Goal: Information Seeking & Learning: Learn about a topic

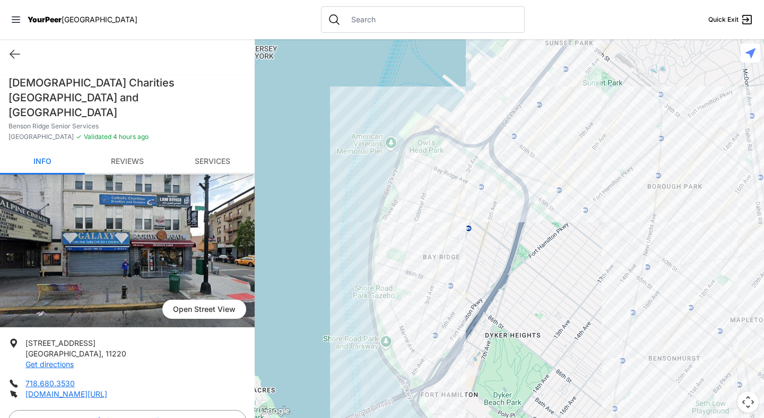
click at [380, 16] on input "text" at bounding box center [431, 19] width 173 height 11
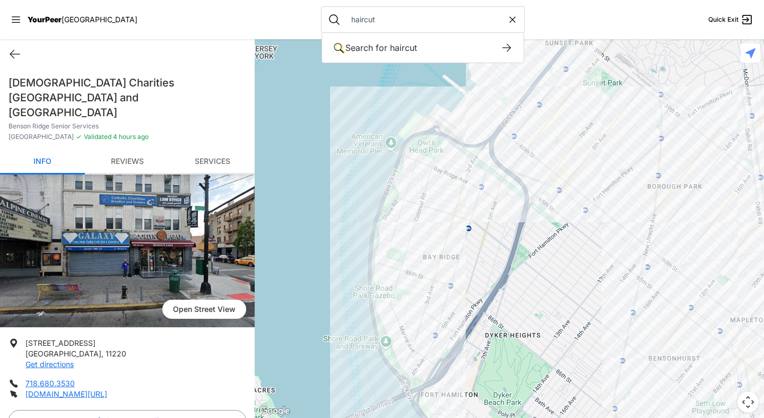
type input "haircut"
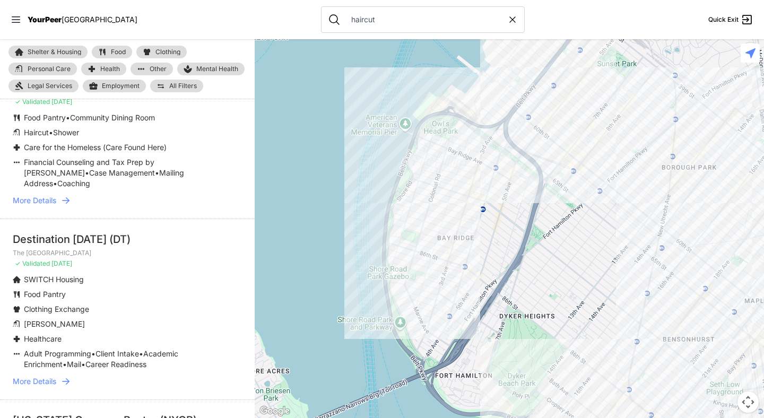
scroll to position [130, 0]
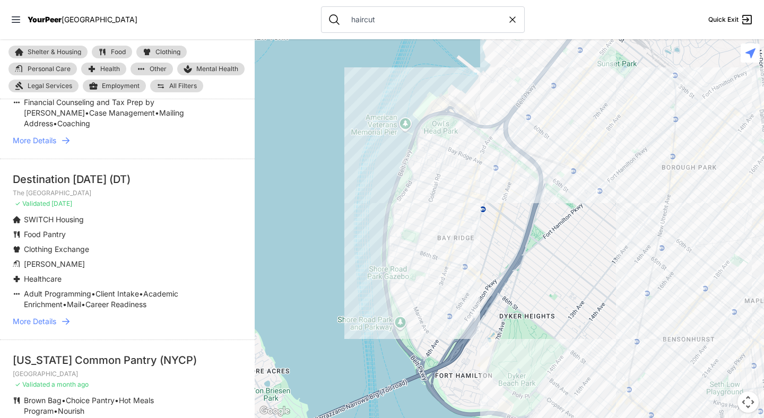
click at [70, 316] on icon at bounding box center [65, 321] width 11 height 11
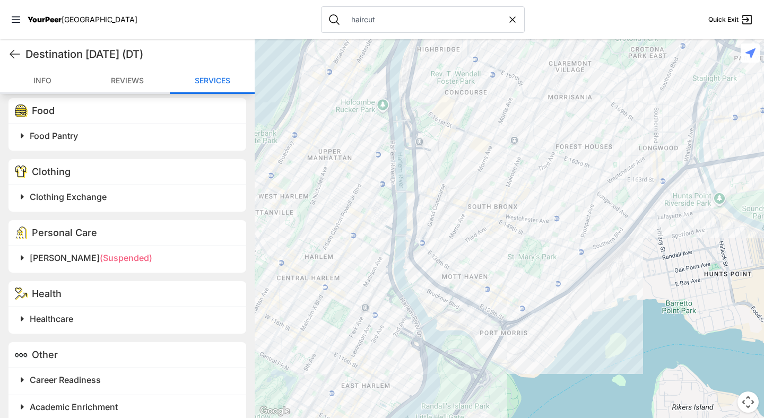
scroll to position [571, 0]
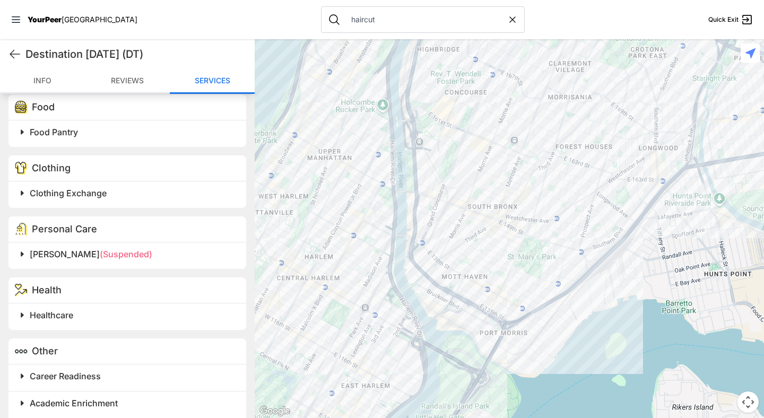
click at [24, 256] on span at bounding box center [155, 254] width 280 height 15
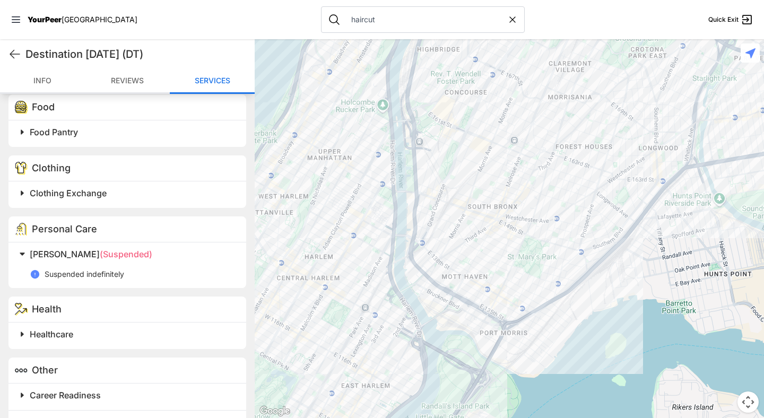
click at [24, 256] on span at bounding box center [155, 254] width 280 height 15
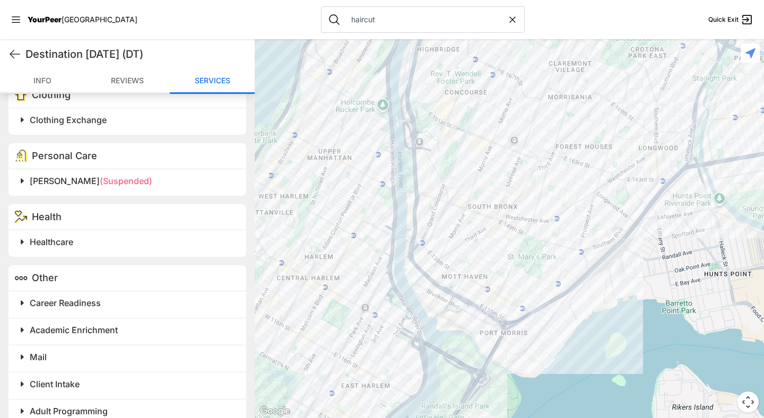
scroll to position [663, 0]
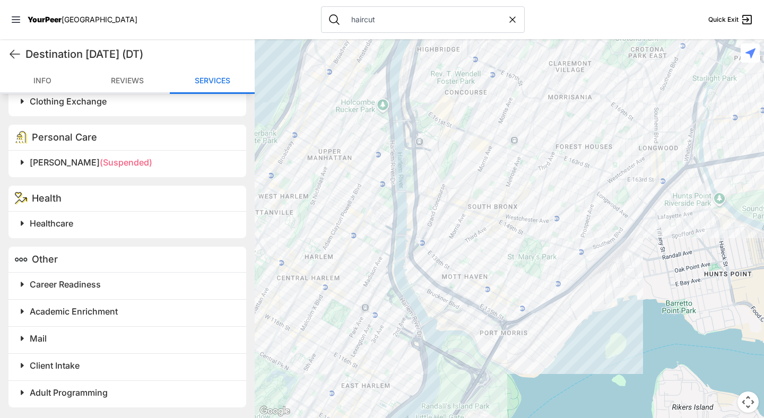
click at [20, 163] on span at bounding box center [155, 162] width 280 height 15
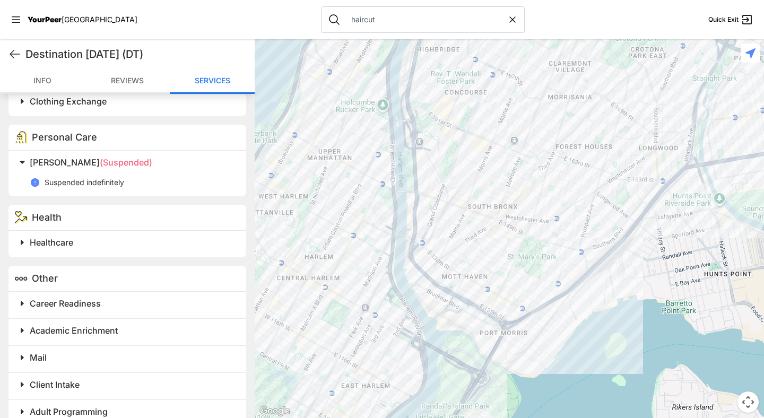
click at [20, 163] on span at bounding box center [155, 162] width 280 height 15
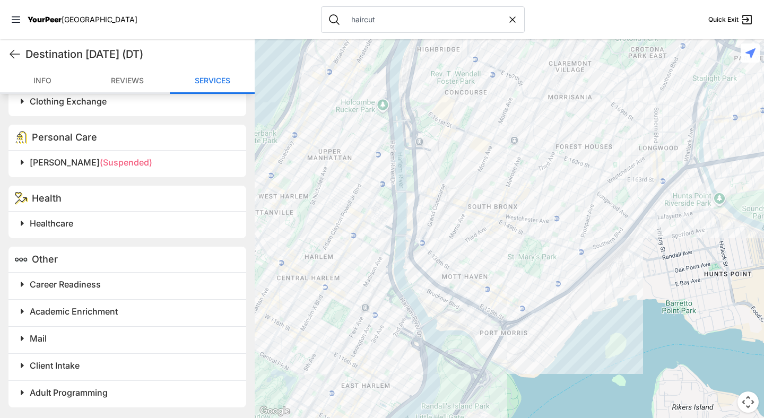
click at [20, 163] on span at bounding box center [155, 162] width 280 height 15
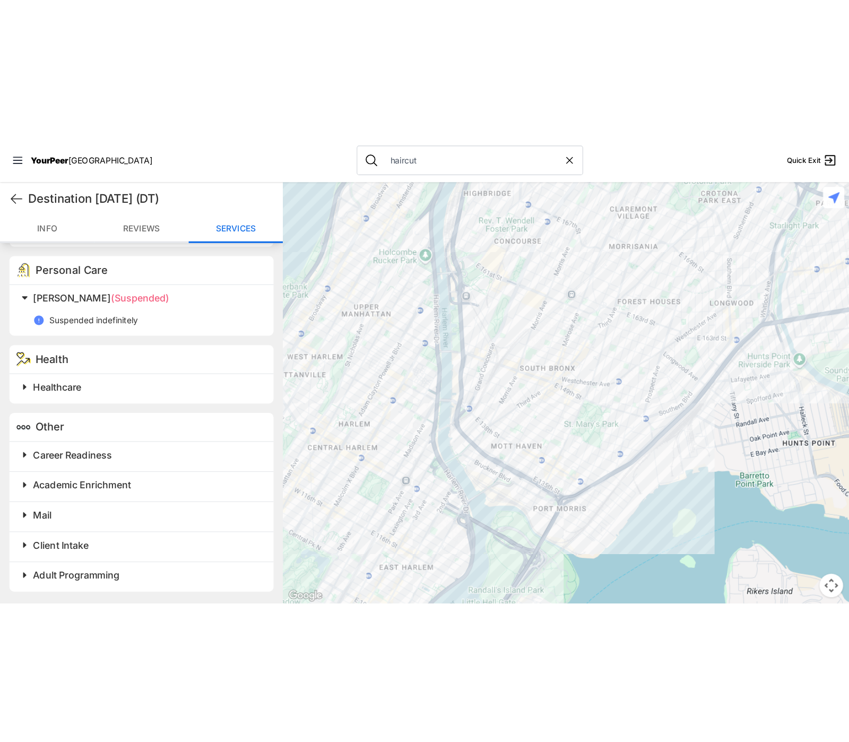
scroll to position [682, 0]
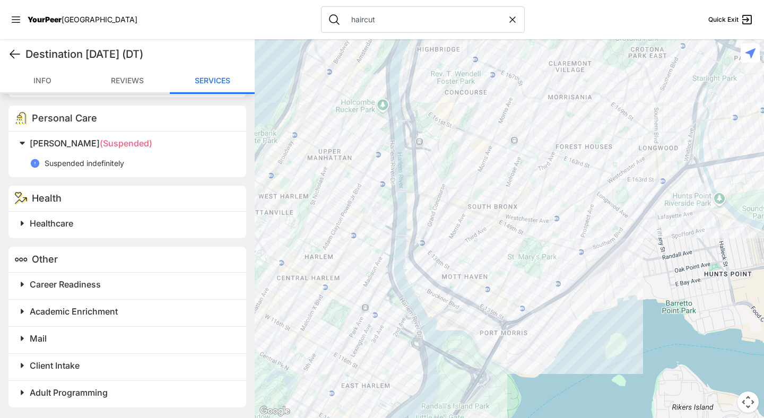
click at [14, 55] on icon at bounding box center [14, 54] width 13 height 13
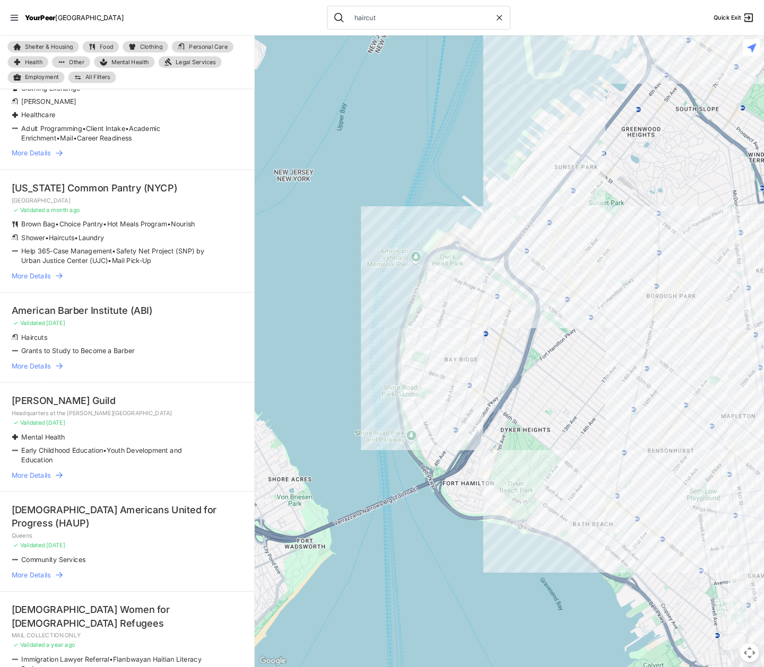
scroll to position [281, 0]
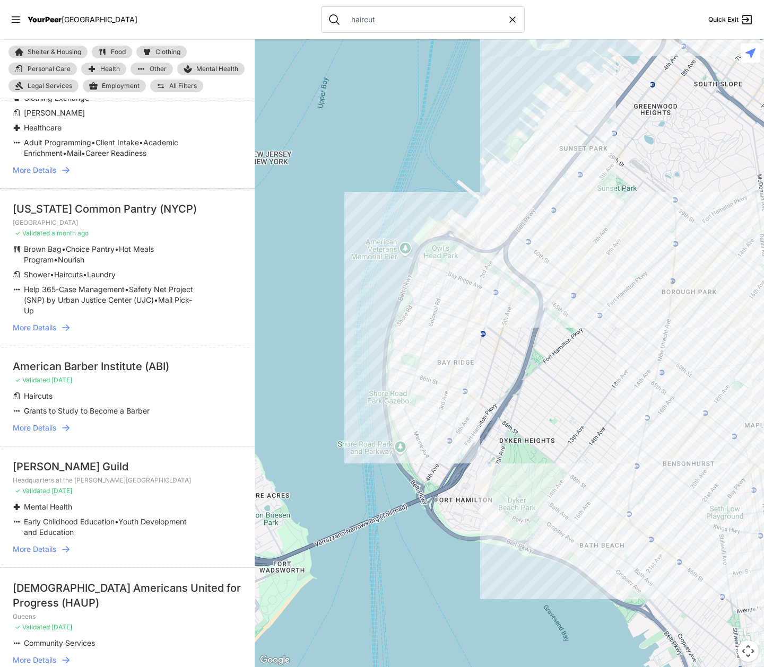
click at [82, 417] on p "Early Childhood Education • Youth Development and Education" at bounding box center [112, 527] width 176 height 21
click at [58, 417] on li "Hudson Guild Headquarters at the Elliott Center ✓ Validated 6 months ago Mental…" at bounding box center [127, 506] width 255 height 121
click at [67, 417] on icon at bounding box center [65, 549] width 11 height 11
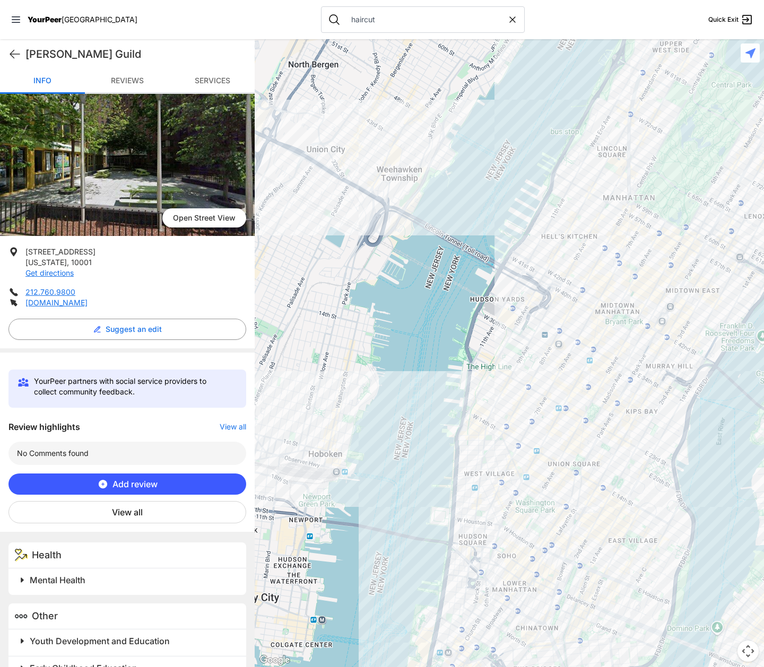
scroll to position [88, 0]
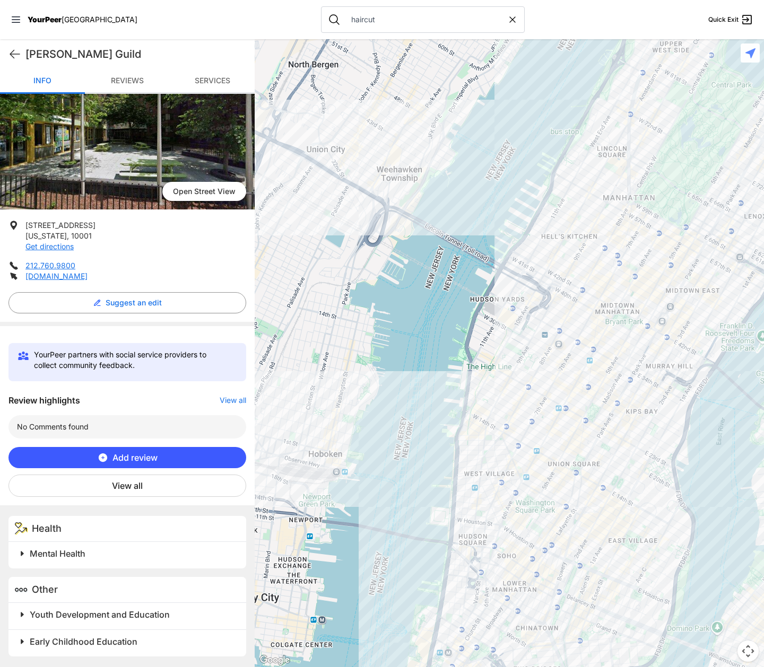
click at [21, 417] on span at bounding box center [155, 614] width 280 height 15
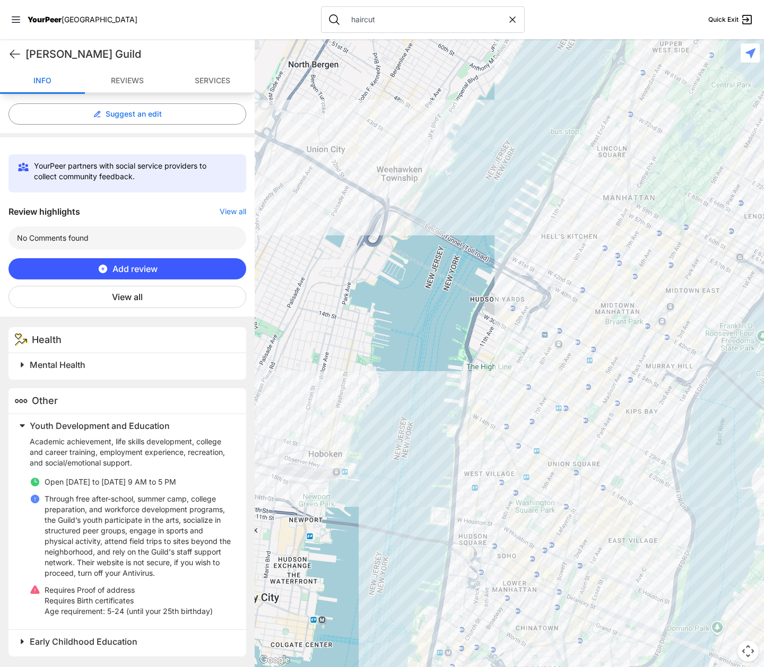
click at [19, 417] on span at bounding box center [155, 641] width 280 height 15
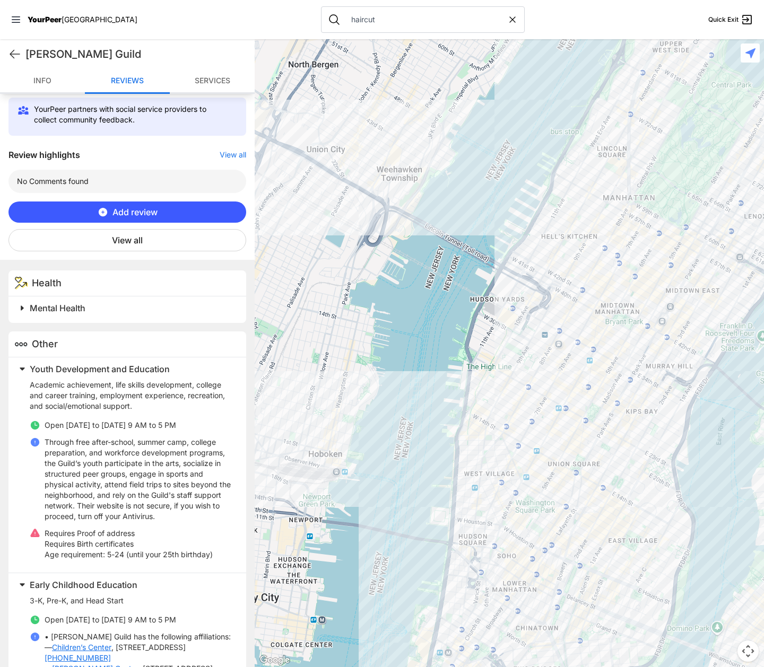
scroll to position [332, 0]
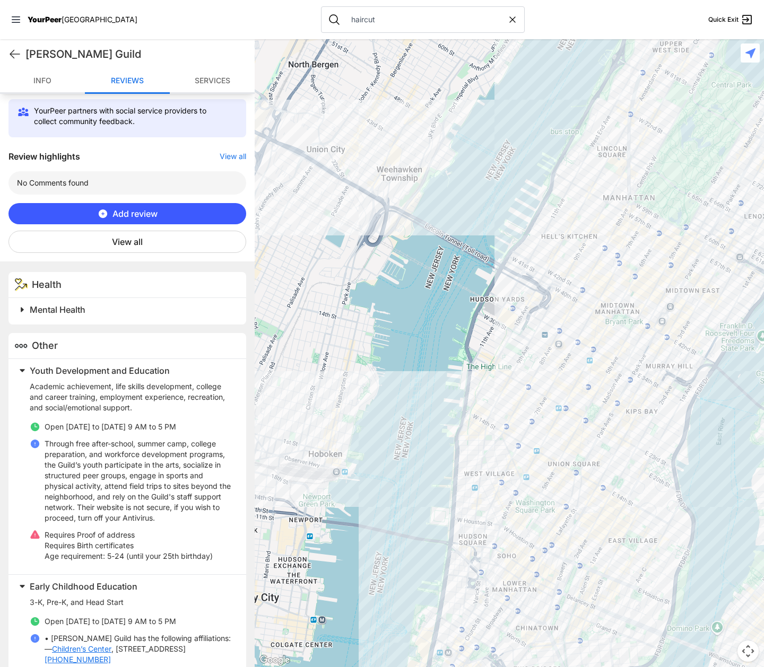
click at [20, 309] on span at bounding box center [155, 309] width 280 height 15
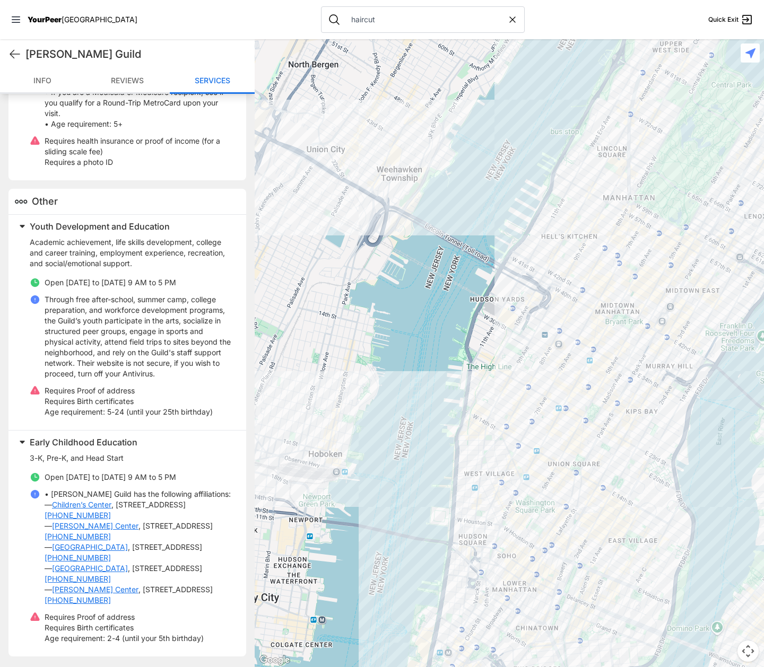
scroll to position [718, 0]
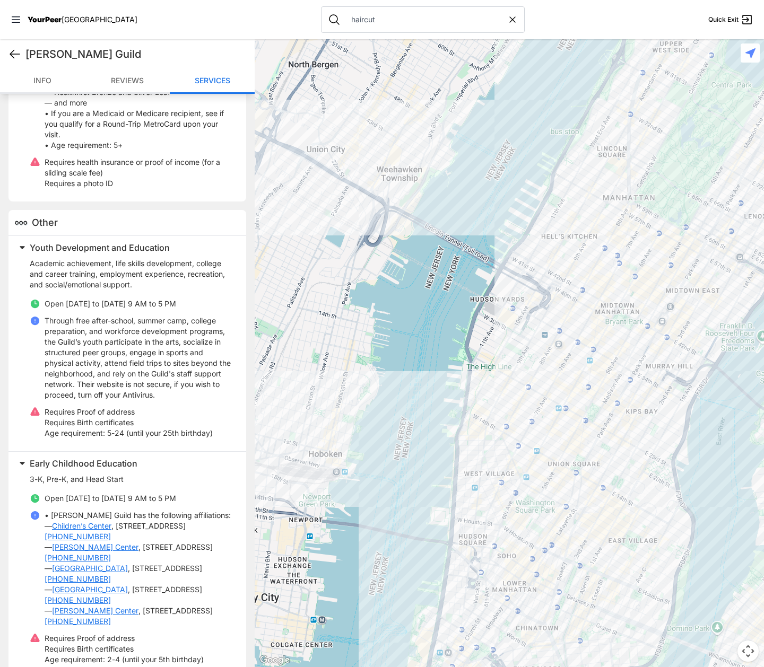
click at [14, 57] on icon at bounding box center [14, 54] width 13 height 13
click at [15, 53] on icon at bounding box center [14, 54] width 13 height 13
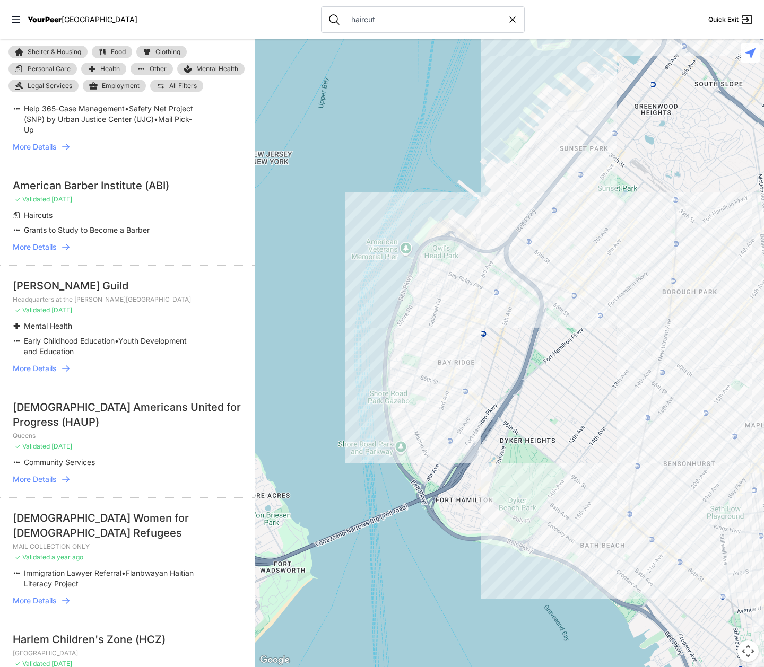
scroll to position [466, 0]
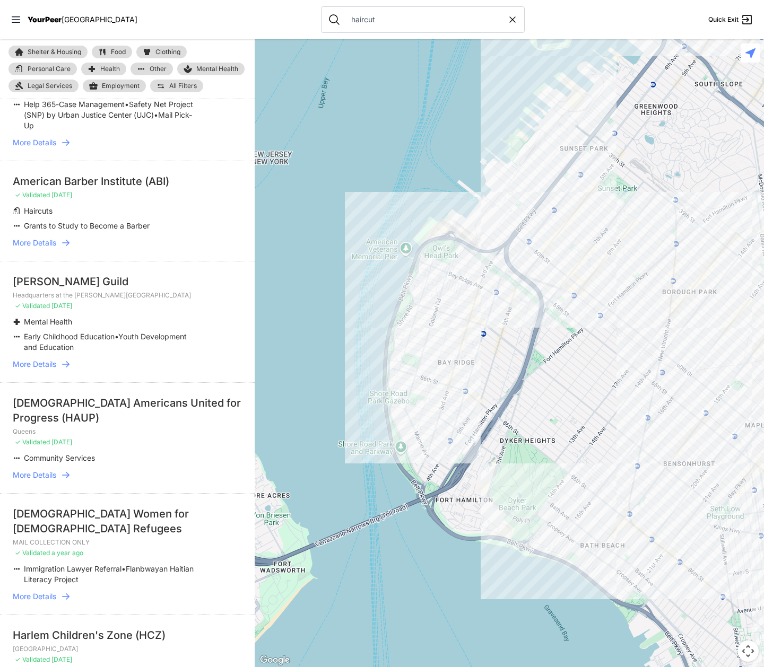
click at [73, 417] on link "More Details" at bounding box center [127, 475] width 229 height 11
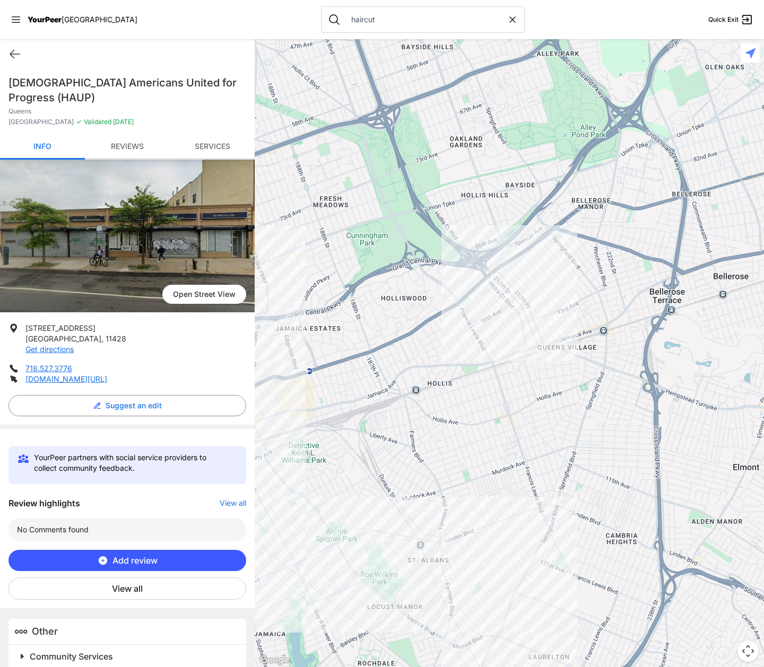
scroll to position [15, 0]
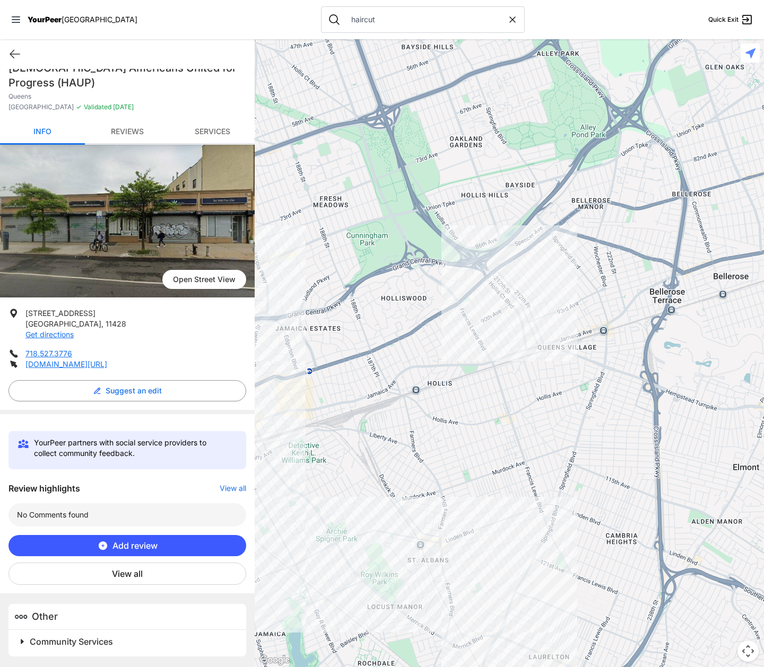
click at [24, 417] on span at bounding box center [155, 641] width 280 height 15
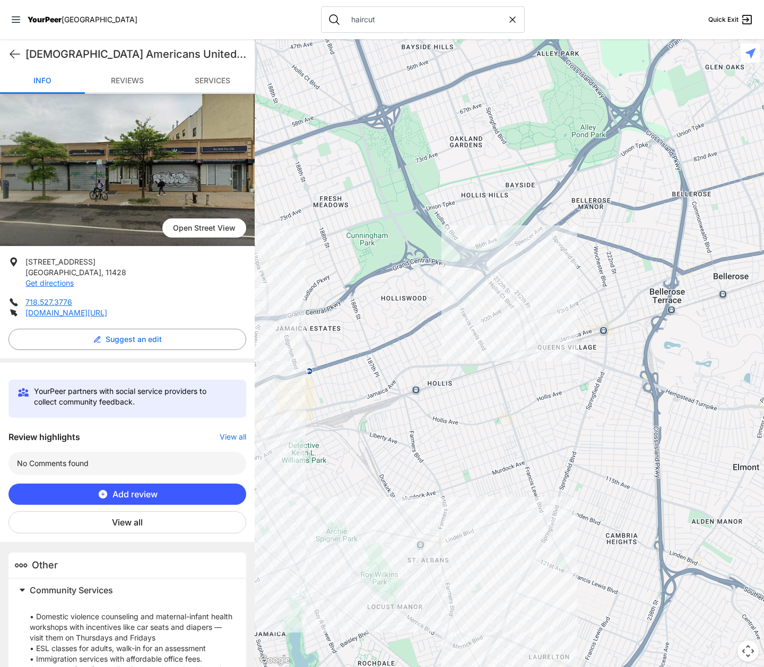
scroll to position [219, 0]
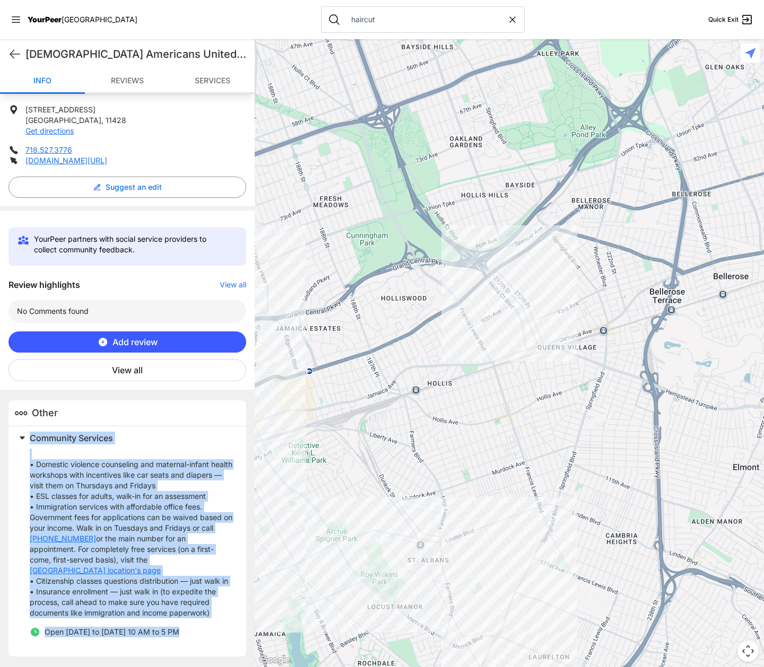
drag, startPoint x: 193, startPoint y: 638, endPoint x: 12, endPoint y: 428, distance: 277.2
click at [12, 417] on div "Community Services • Domestic violence counseling and maternal-infant health wo…" at bounding box center [127, 541] width 238 height 230
click at [14, 53] on icon at bounding box center [14, 54] width 13 height 13
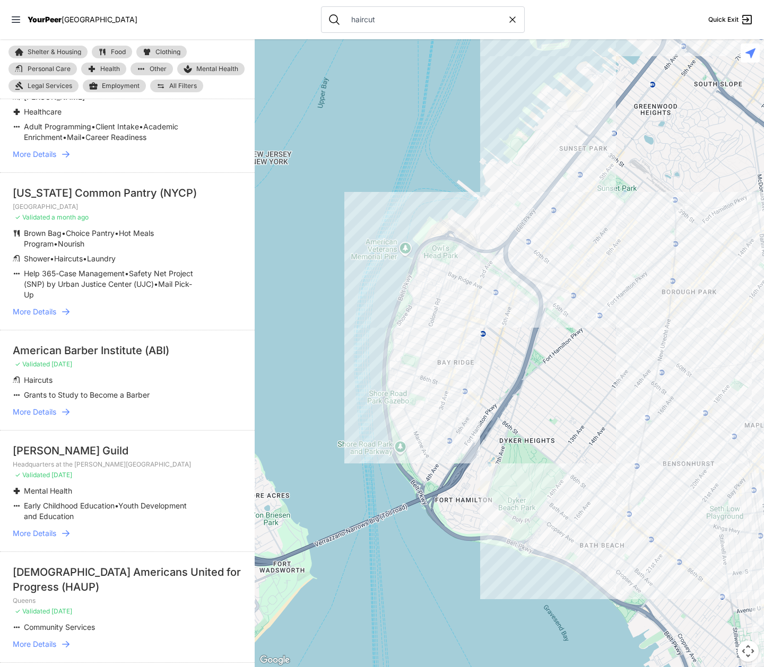
scroll to position [307, 0]
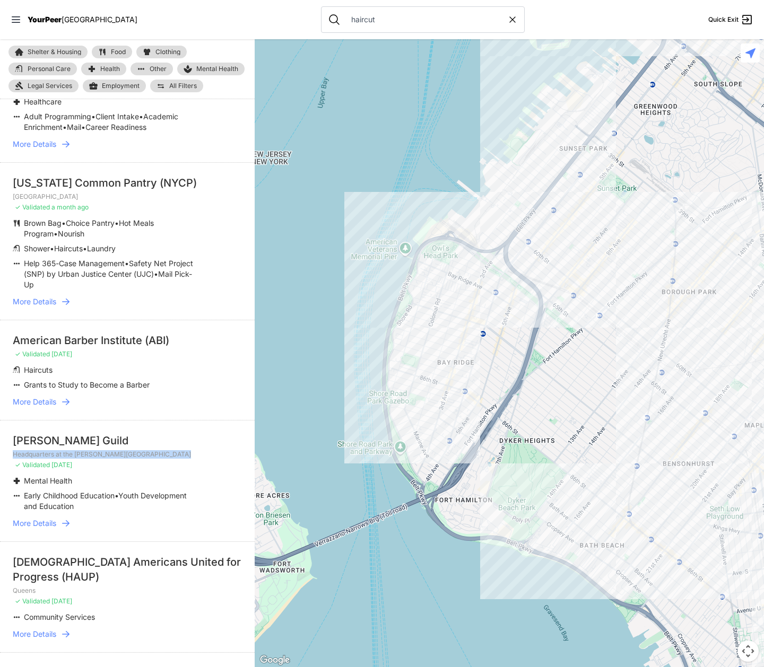
drag, startPoint x: 12, startPoint y: 445, endPoint x: 117, endPoint y: 448, distance: 104.6
click at [117, 417] on li "Hudson Guild Headquarters at the Elliott Center ✓ Validated 6 months ago Mental…" at bounding box center [127, 480] width 255 height 121
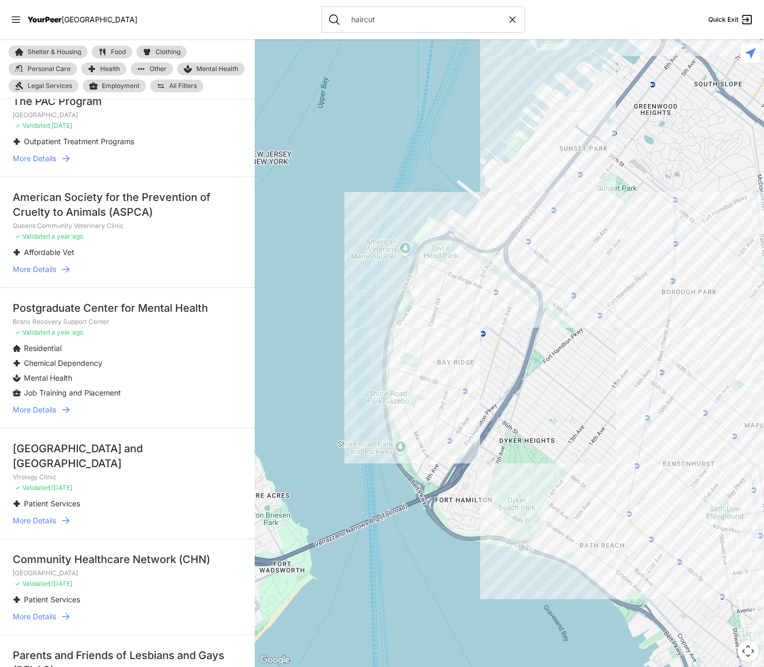
scroll to position [7239, 0]
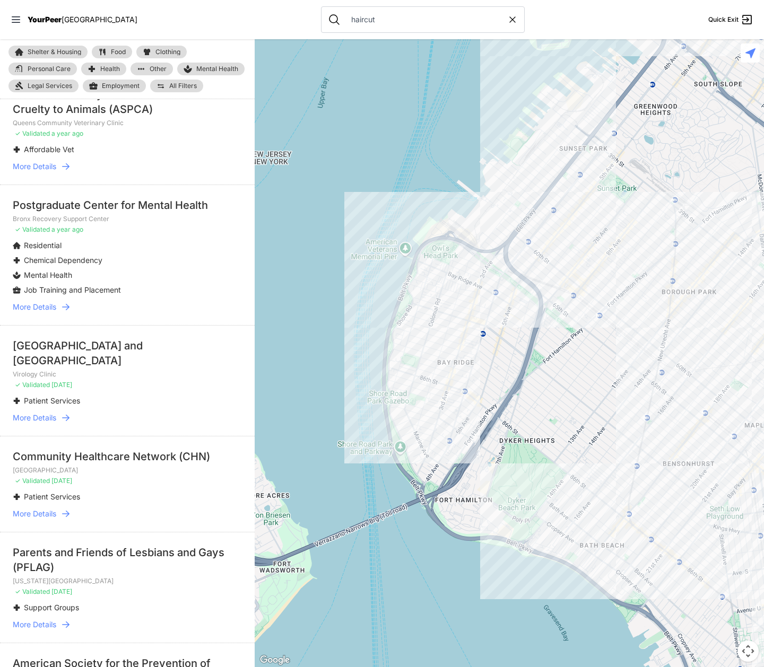
click at [368, 18] on input "haircut" at bounding box center [426, 19] width 162 height 11
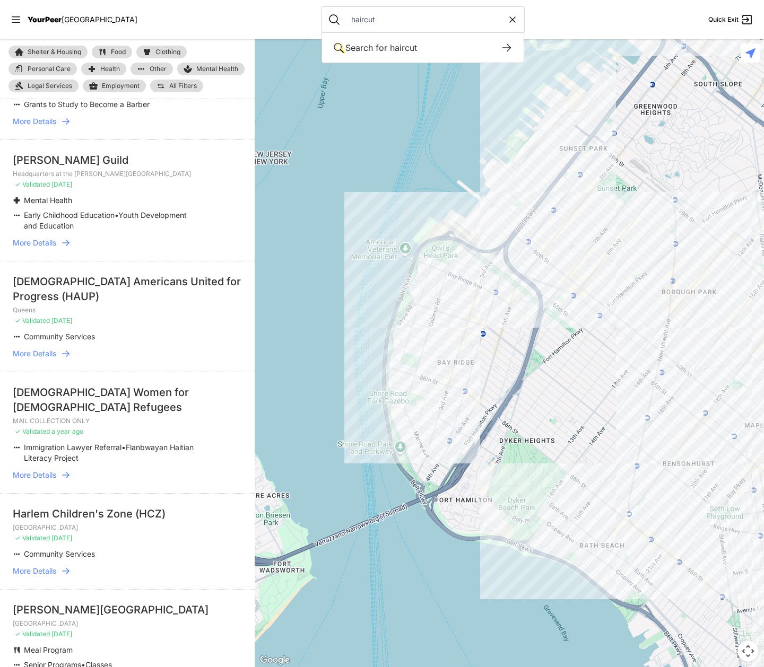
scroll to position [533, 0]
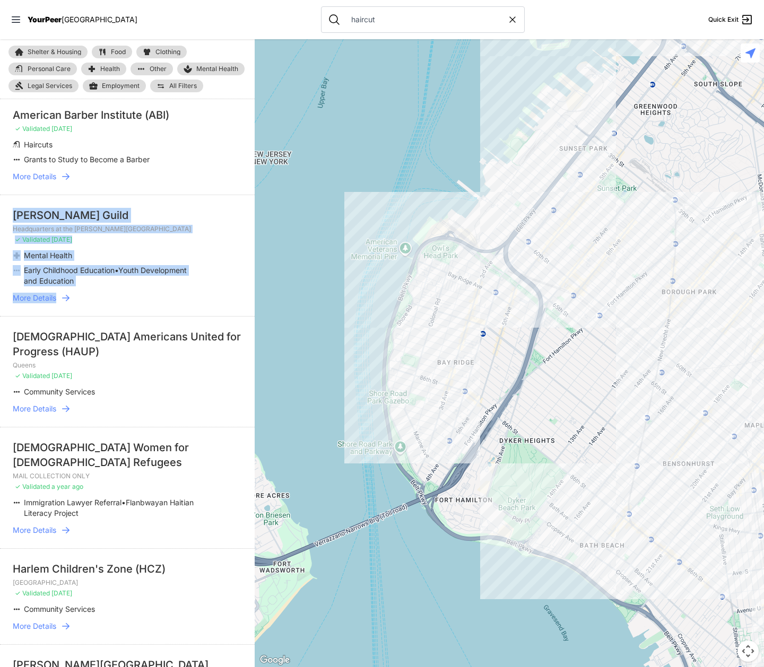
drag, startPoint x: 13, startPoint y: 206, endPoint x: 90, endPoint y: 286, distance: 111.4
click at [90, 286] on li "Hudson Guild Headquarters at the Elliott Center ✓ Validated 6 months ago Mental…" at bounding box center [127, 255] width 255 height 121
click at [93, 250] on li "Mental Health" at bounding box center [106, 255] width 187 height 11
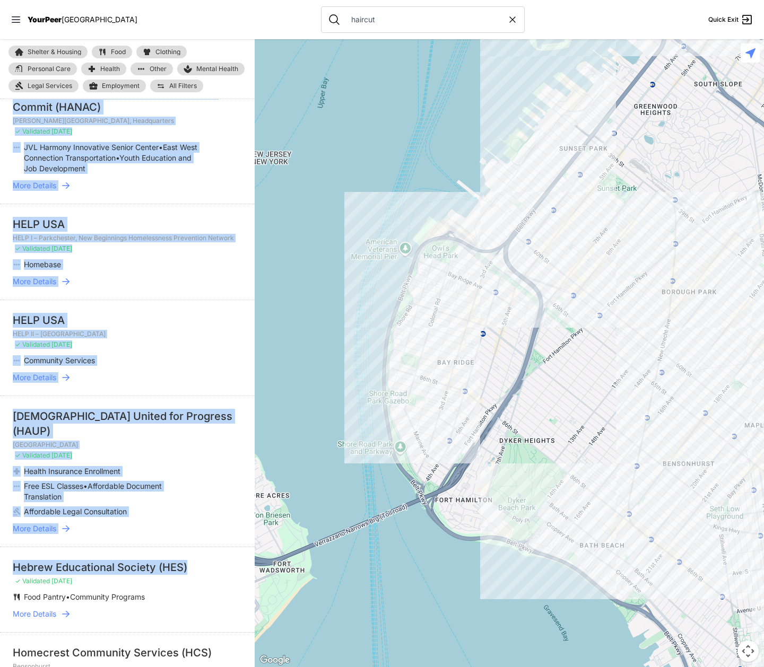
scroll to position [1434, 0]
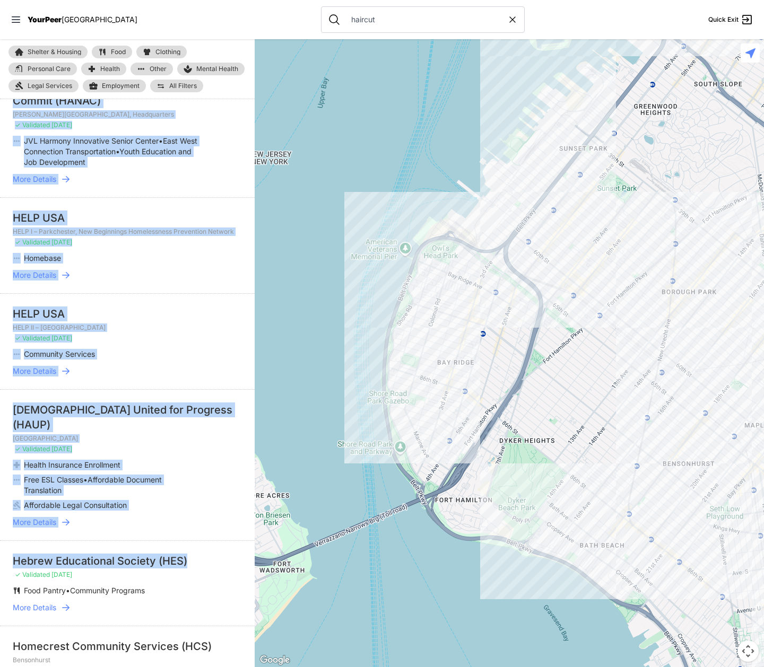
drag, startPoint x: 7, startPoint y: 199, endPoint x: 207, endPoint y: 536, distance: 391.7
click at [198, 417] on li "Affordable Legal Consultation" at bounding box center [106, 505] width 187 height 11
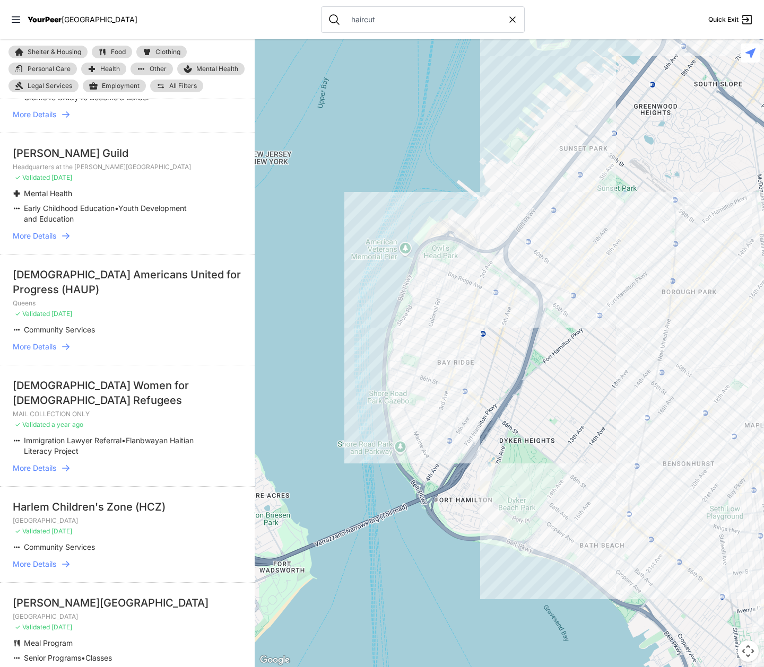
scroll to position [589, 0]
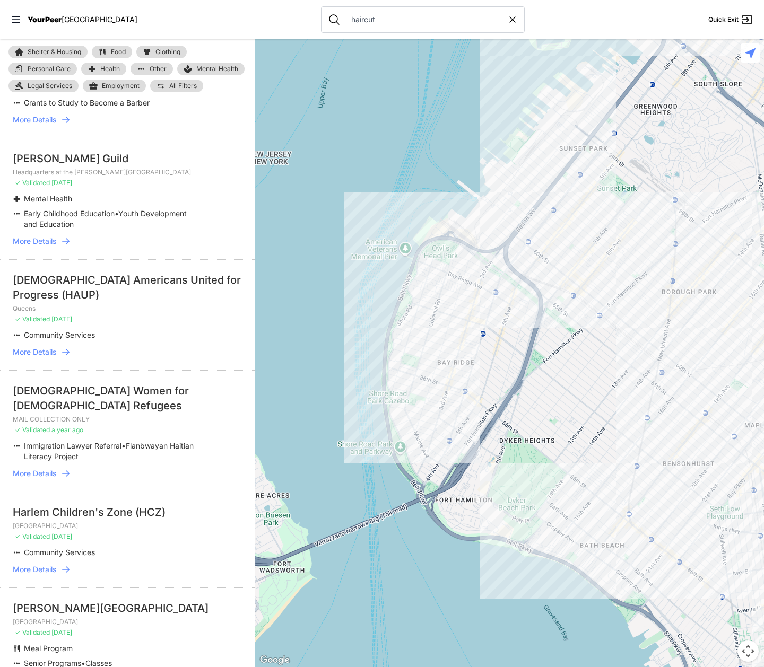
click at [69, 236] on icon at bounding box center [65, 241] width 11 height 11
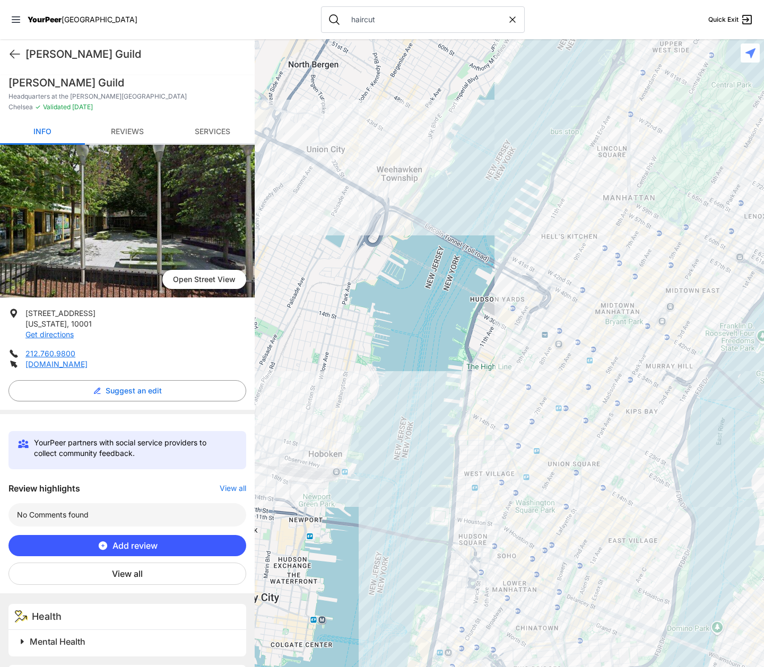
scroll to position [88, 0]
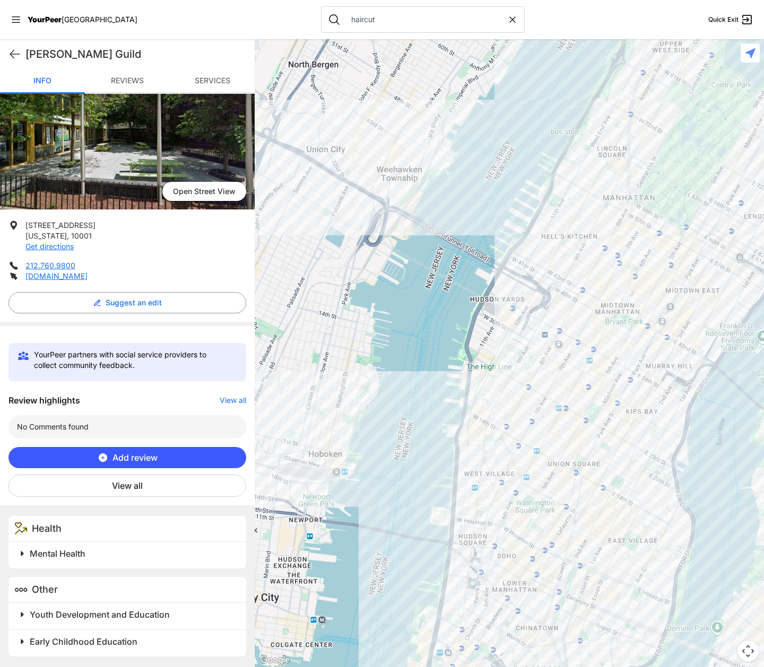
click at [20, 417] on span at bounding box center [155, 553] width 280 height 15
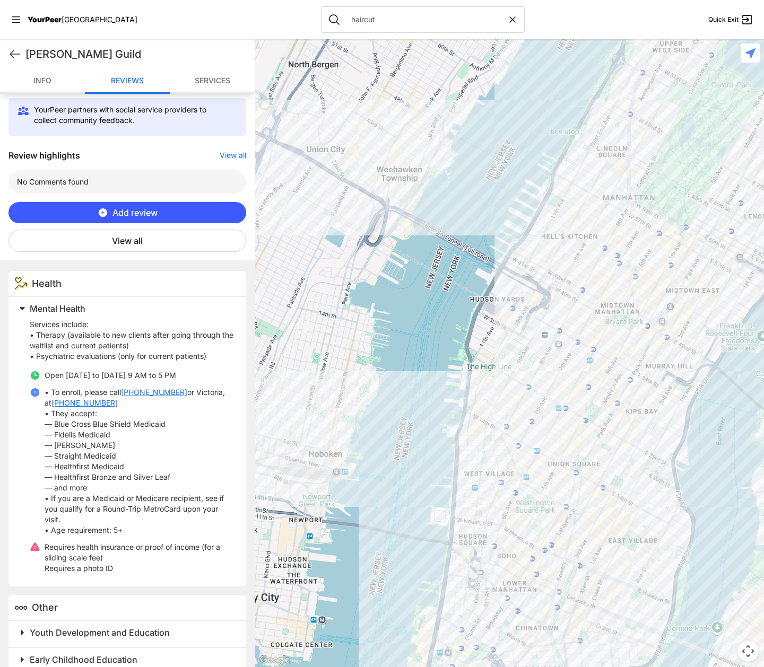
scroll to position [351, 0]
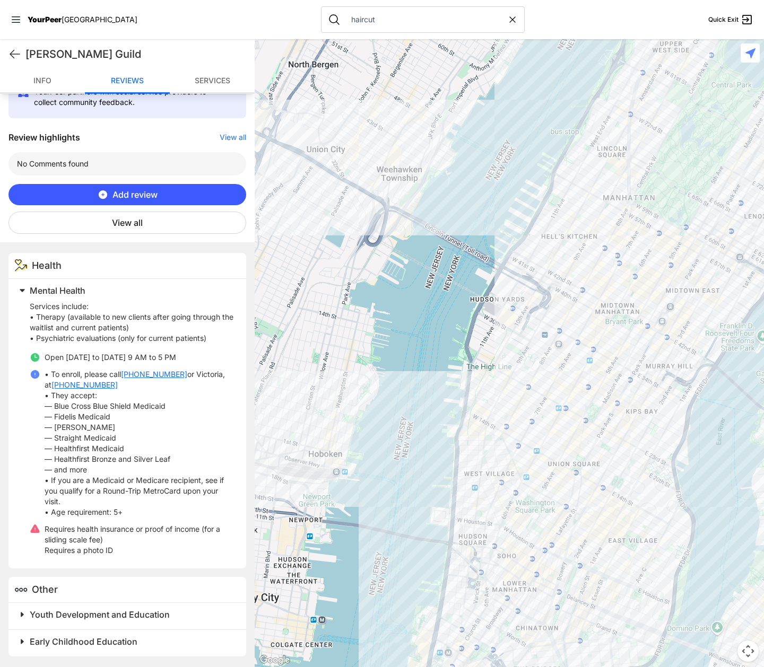
click at [20, 417] on span at bounding box center [155, 614] width 280 height 15
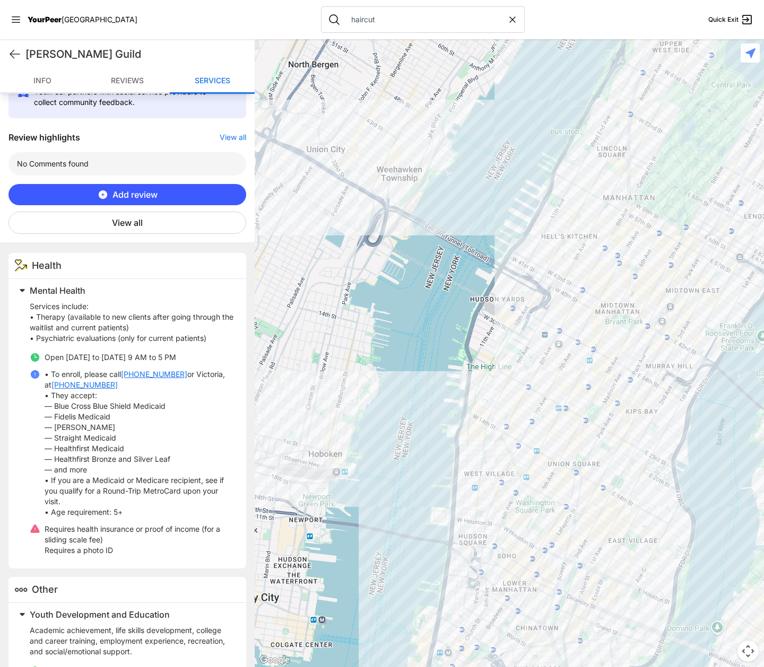
scroll to position [540, 0]
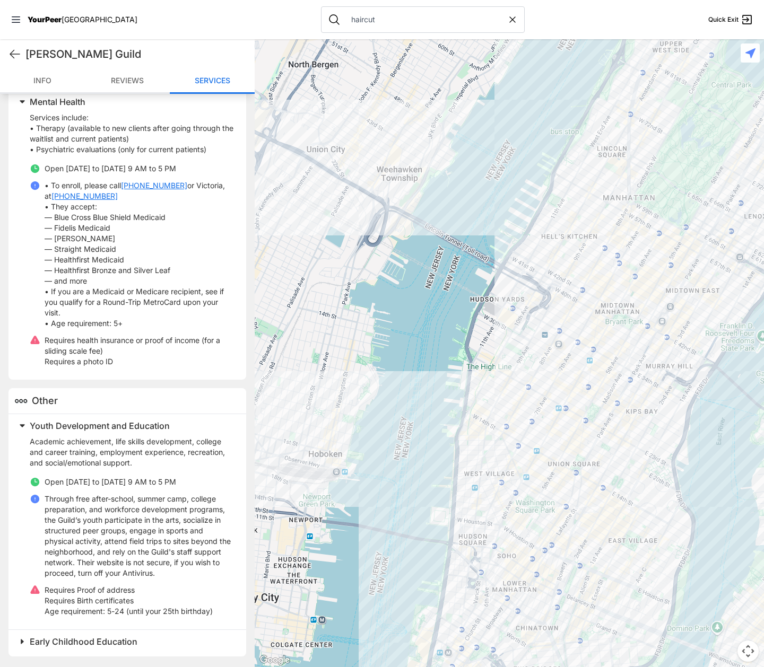
click at [66, 417] on span "Early Childhood Education" at bounding box center [84, 642] width 108 height 11
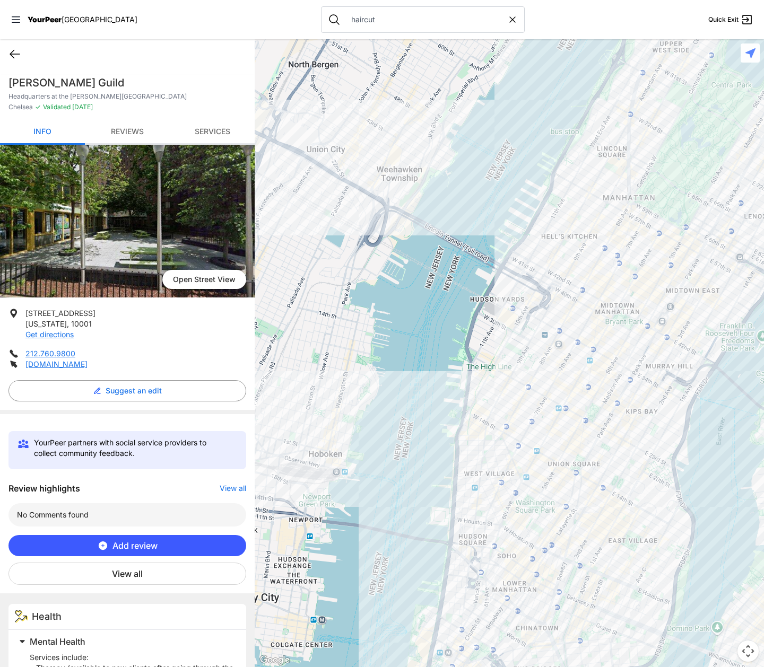
click at [13, 56] on icon at bounding box center [15, 54] width 10 height 8
click at [360, 17] on input "haircut" at bounding box center [426, 19] width 162 height 11
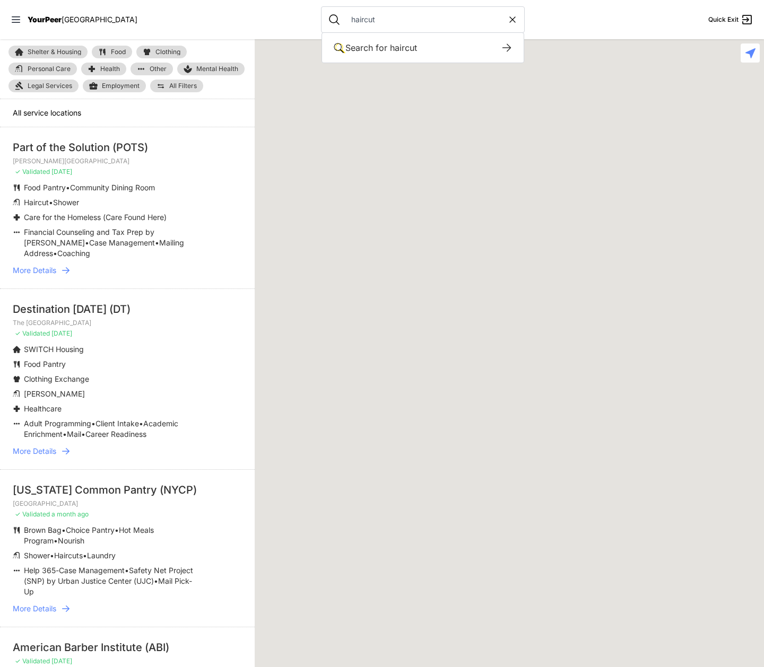
drag, startPoint x: 352, startPoint y: 20, endPoint x: 319, endPoint y: 21, distance: 32.4
click at [345, 21] on input "haircut" at bounding box center [426, 19] width 162 height 11
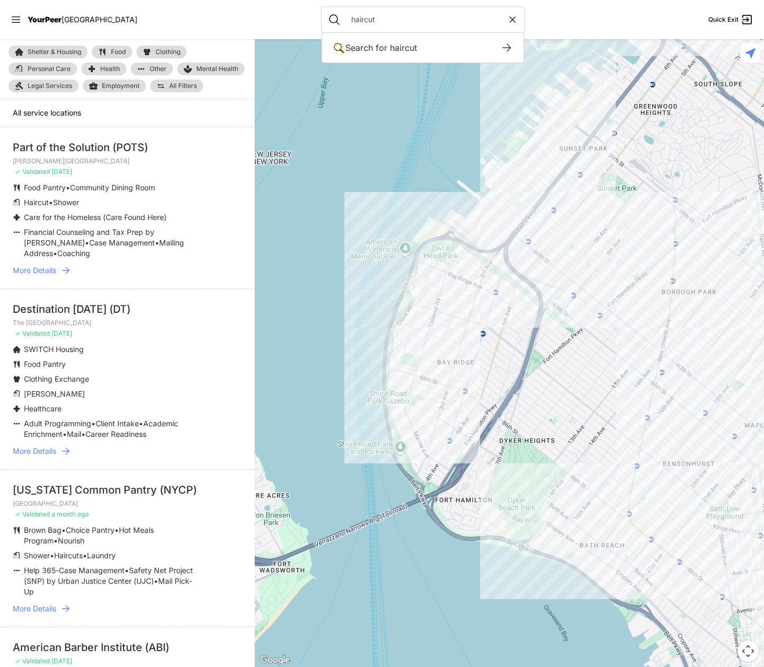
click at [350, 16] on input "haircut" at bounding box center [426, 19] width 162 height 11
click at [225, 6] on nav "YourPeer NYC haircut Search for haircut Search for keywords in our service list…" at bounding box center [382, 19] width 764 height 39
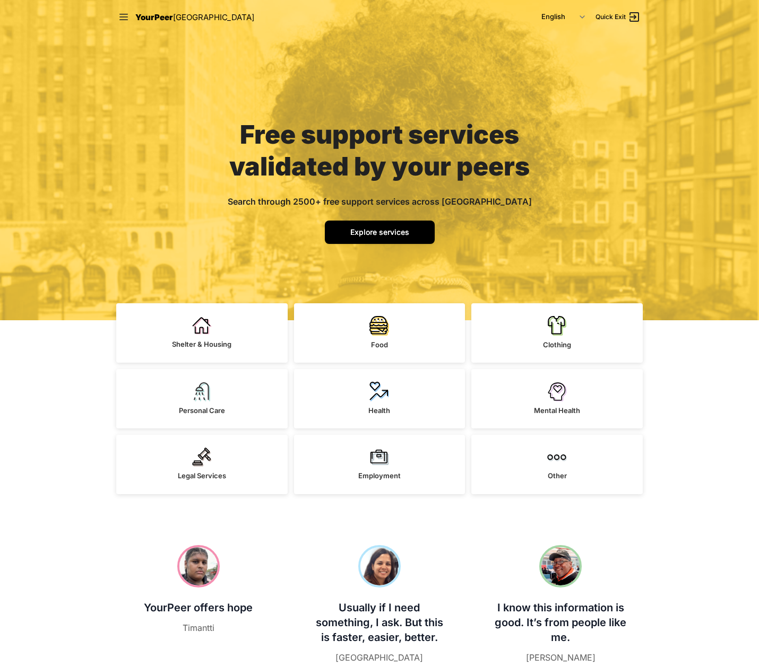
click at [361, 236] on span "Explore services" at bounding box center [379, 232] width 59 height 9
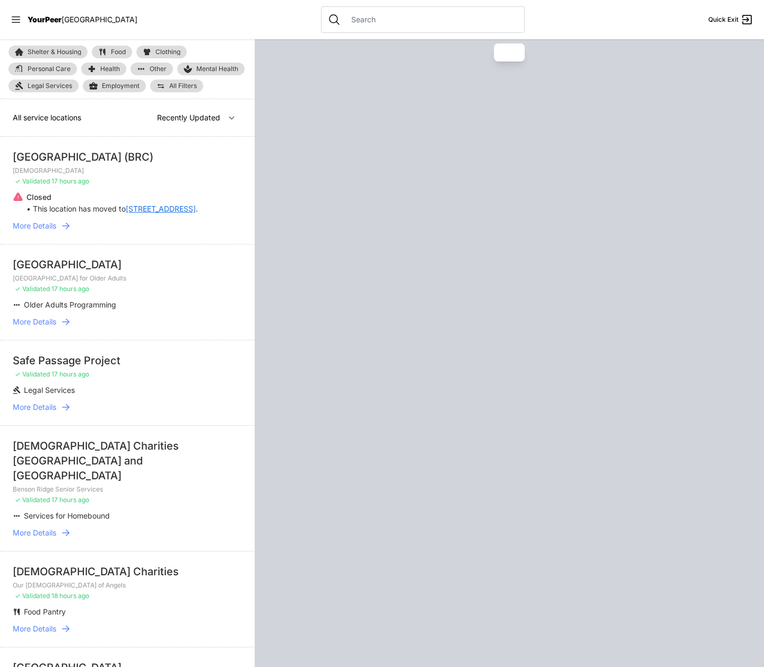
click at [349, 14] on input "text" at bounding box center [431, 19] width 173 height 11
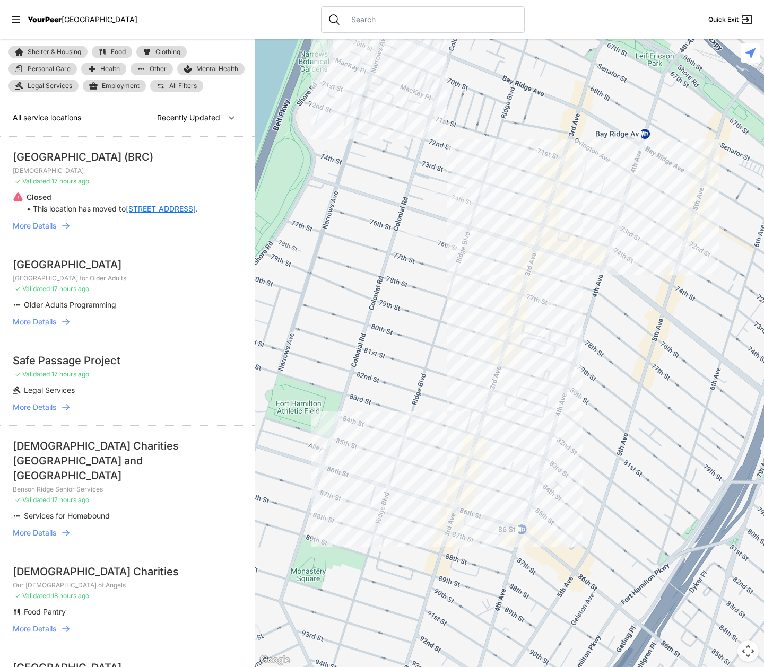
select select "nearby"
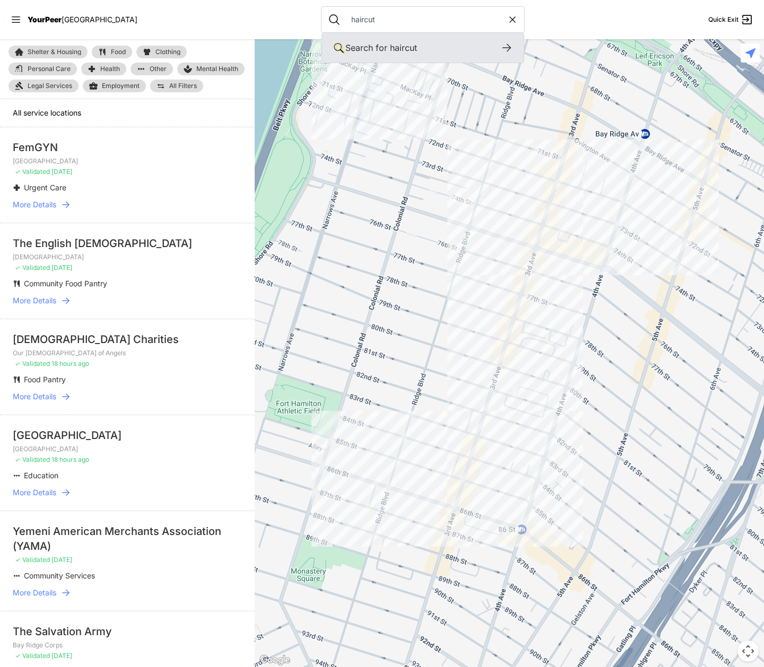
type input "haircut"
click at [468, 43] on div "Search for haircut" at bounding box center [422, 47] width 155 height 13
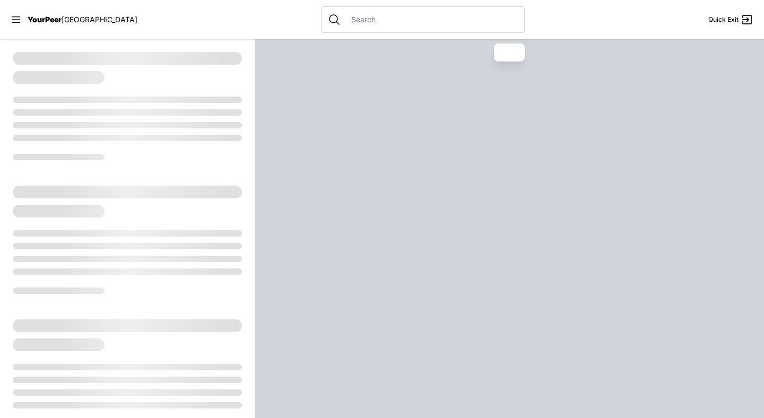
click at [345, 19] on input "text" at bounding box center [431, 19] width 173 height 11
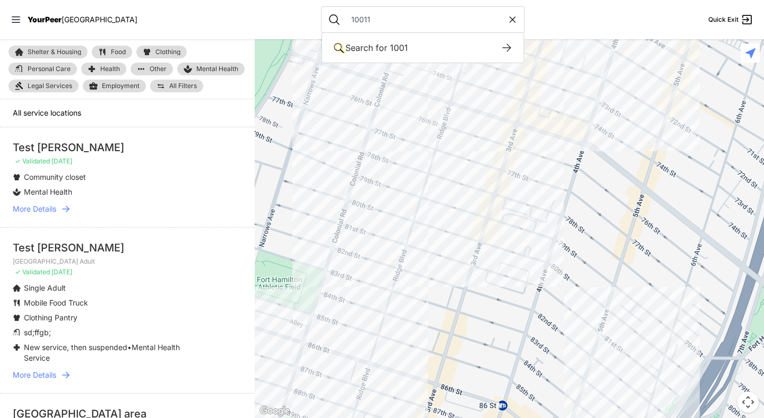
type input "10011"
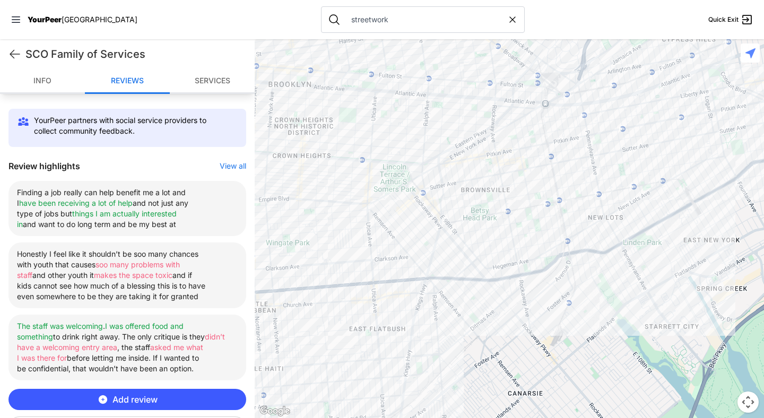
click at [345, 15] on input "streetwork" at bounding box center [426, 19] width 162 height 11
click at [345, 15] on input "haircut" at bounding box center [426, 19] width 162 height 11
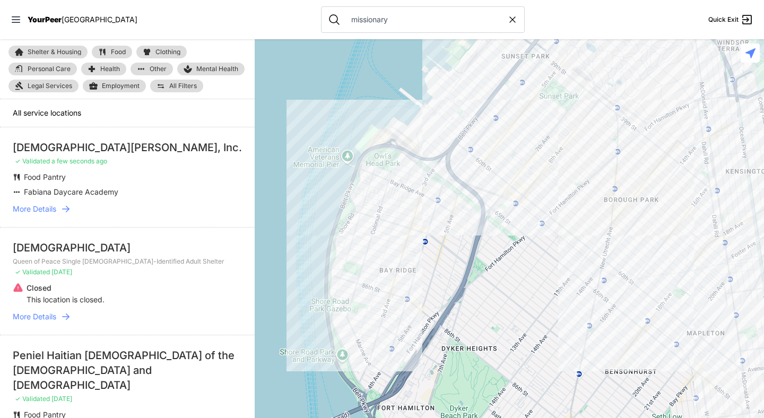
click at [63, 209] on icon at bounding box center [65, 209] width 7 height 6
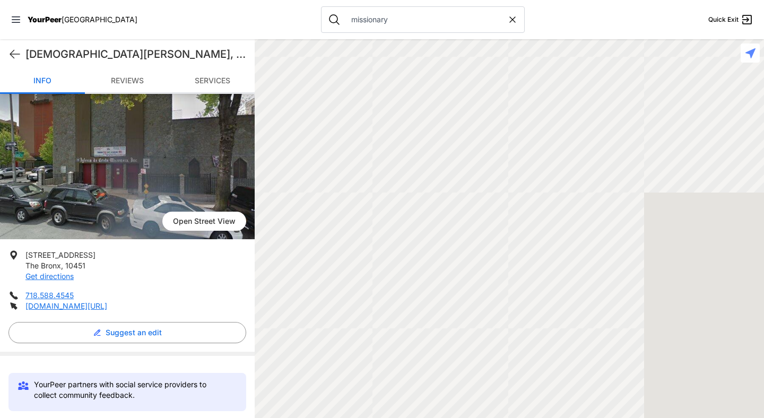
scroll to position [300, 0]
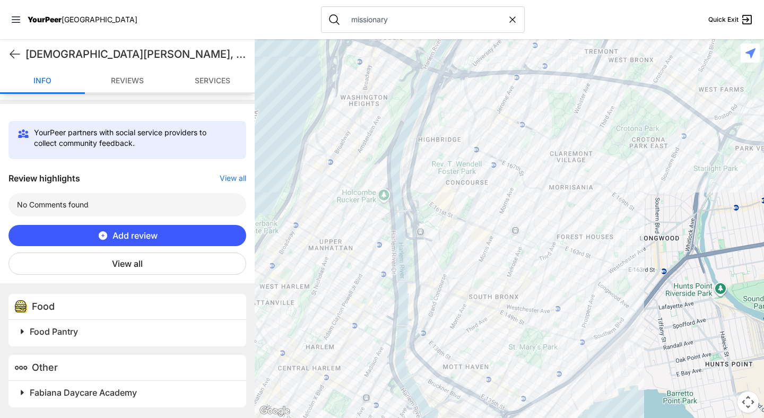
click at [24, 330] on span at bounding box center [155, 331] width 280 height 15
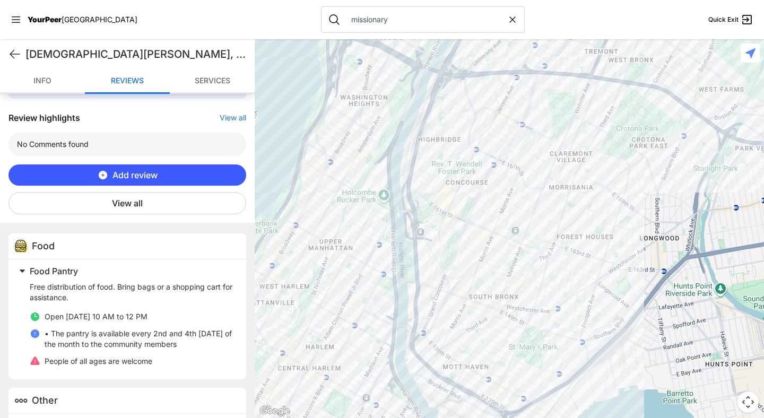
scroll to position [393, 0]
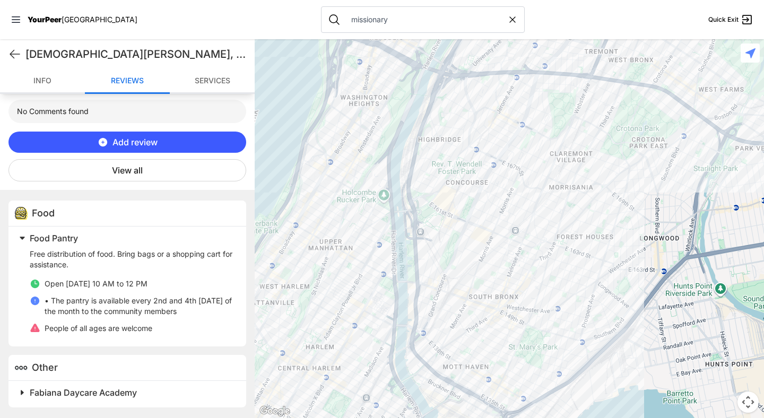
click at [21, 390] on span at bounding box center [155, 392] width 280 height 15
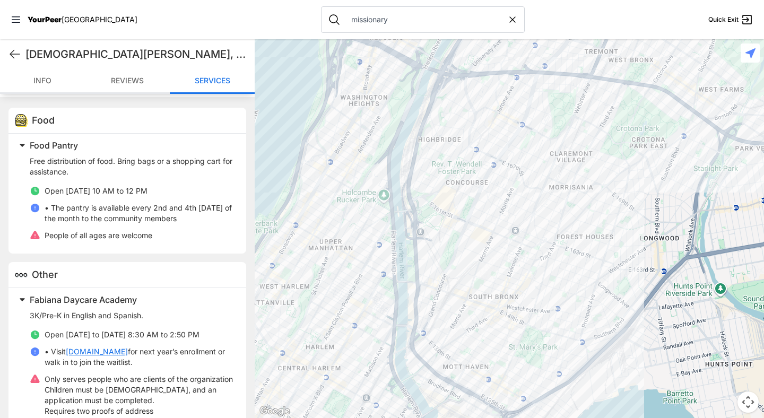
scroll to position [539, 0]
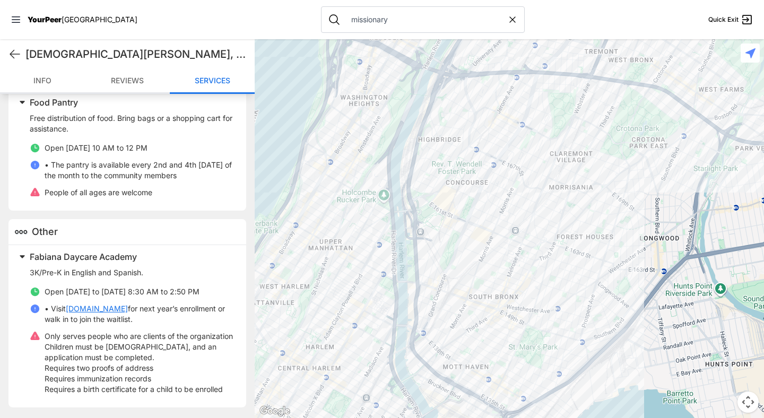
click at [365, 23] on input "missionary" at bounding box center [426, 19] width 162 height 11
type input "[PERSON_NAME]"
